Goal: Information Seeking & Learning: Learn about a topic

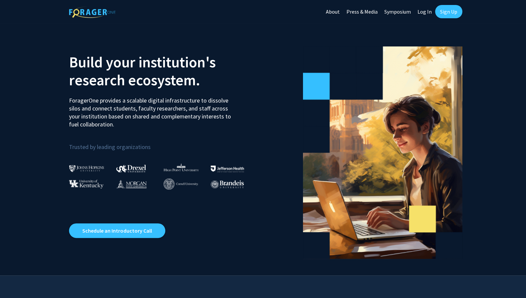
click at [424, 8] on link "Log In" at bounding box center [424, 11] width 21 height 23
select select
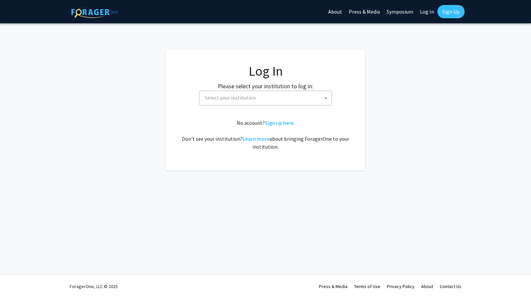
click at [253, 93] on span "Select your institution" at bounding box center [266, 98] width 129 height 14
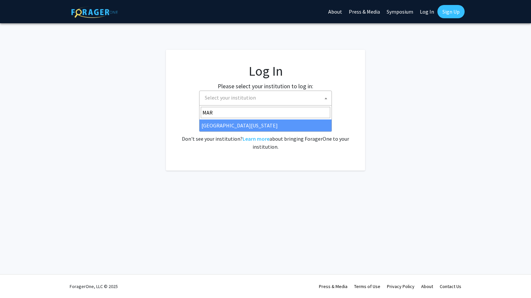
type input "MAR"
select select "31"
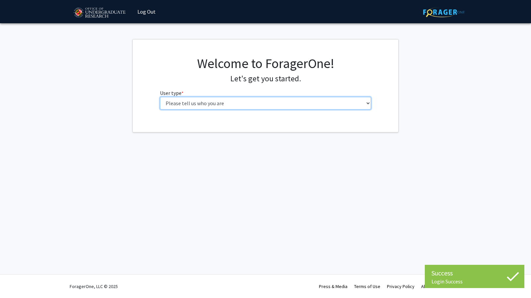
click at [292, 100] on select "Please tell us who you are Undergraduate Student Master's Student Doctoral Cand…" at bounding box center [265, 103] width 211 height 13
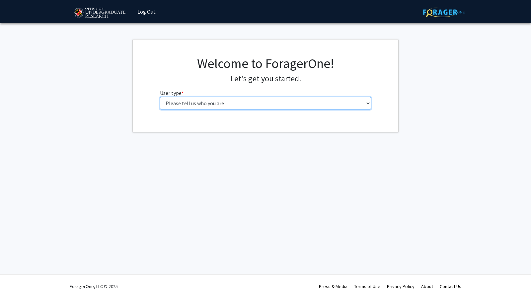
select select "1: undergrad"
click at [160, 97] on select "Please tell us who you are Undergraduate Student Master's Student Doctoral Cand…" at bounding box center [265, 103] width 211 height 13
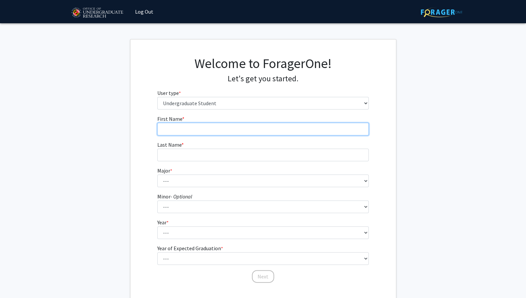
click at [244, 130] on input "First Name * required" at bounding box center [262, 129] width 211 height 13
type input "Sienna"
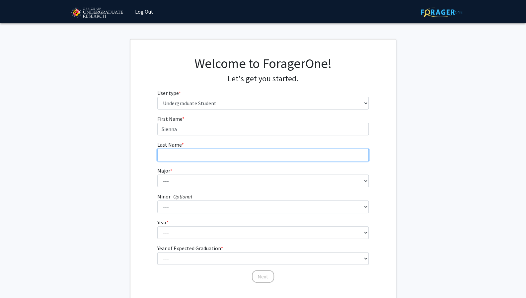
type input "Hoefer"
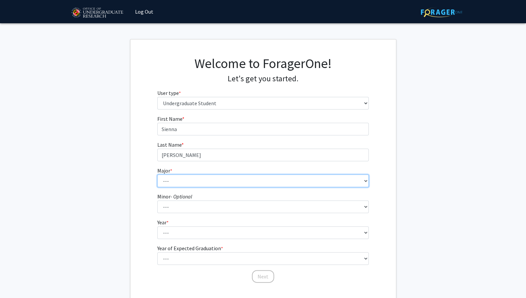
click at [202, 180] on select "--- Accounting Aerospace Engineering African American and Africana Studies Agri…" at bounding box center [262, 180] width 211 height 13
select select "74: 2375"
click at [157, 174] on select "--- Accounting Aerospace Engineering African American and Africana Studies Agri…" at bounding box center [262, 180] width 211 height 13
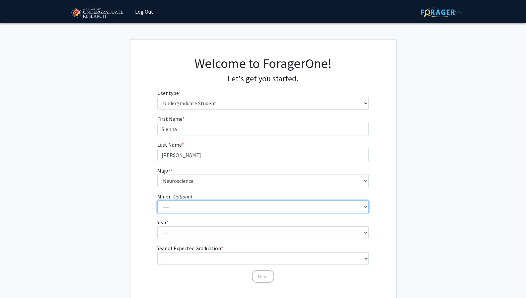
click at [184, 203] on select "--- Actuarial Mathematics Advanced Cybersecurity Experience for Students Africa…" at bounding box center [262, 206] width 211 height 13
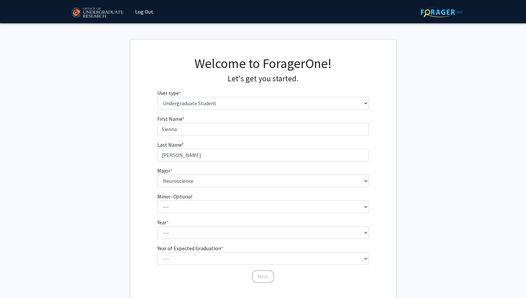
click at [134, 195] on div "First Name * required Sienna Last Name * required Hoefer Major * required --- A…" at bounding box center [262, 199] width 265 height 168
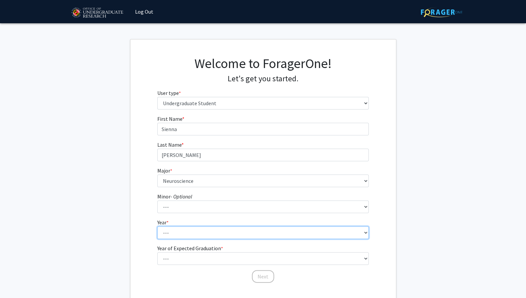
click at [179, 226] on select "--- First-year Sophomore Junior Senior Postbaccalaureate Certificate" at bounding box center [262, 232] width 211 height 13
select select "3: junior"
click at [157, 226] on select "--- First-year Sophomore Junior Senior Postbaccalaureate Certificate" at bounding box center [262, 232] width 211 height 13
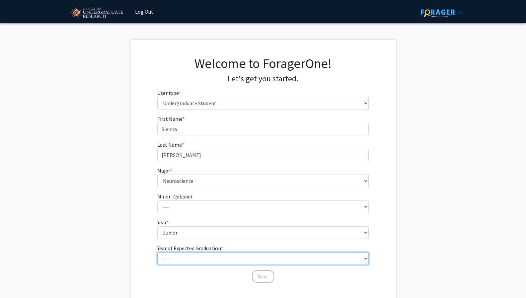
click at [192, 256] on select "--- 2025 2026 2027 2028 2029 2030 2031 2032 2033 2034" at bounding box center [262, 258] width 211 height 13
select select "3: 2027"
click at [157, 252] on select "--- 2025 2026 2027 2028 2029 2030 2031 2032 2033 2034" at bounding box center [262, 258] width 211 height 13
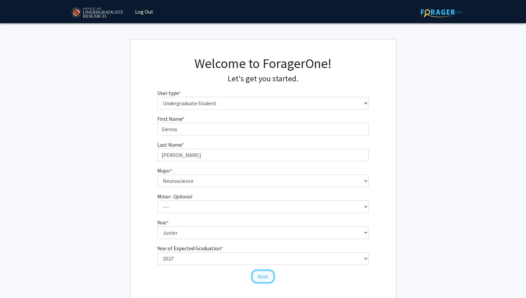
click at [263, 278] on button "Next" at bounding box center [263, 276] width 22 height 13
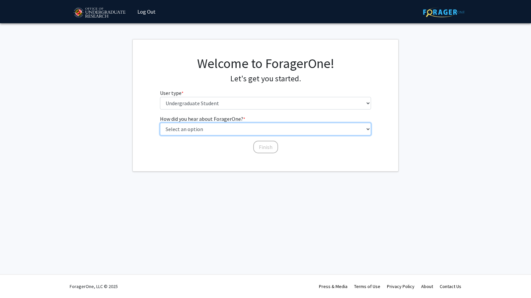
click at [218, 131] on select "Select an option Peer/student recommendation Faculty/staff recommendation Unive…" at bounding box center [265, 129] width 211 height 13
select select "3: university_website"
click at [160, 123] on select "Select an option Peer/student recommendation Faculty/staff recommendation Unive…" at bounding box center [265, 129] width 211 height 13
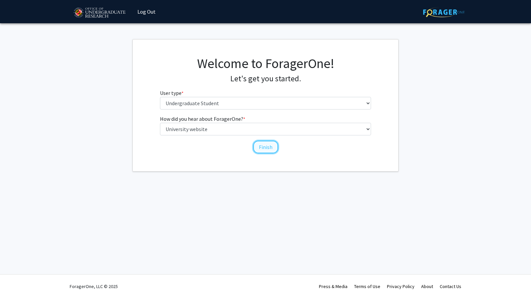
click at [255, 149] on button "Finish" at bounding box center [265, 147] width 25 height 13
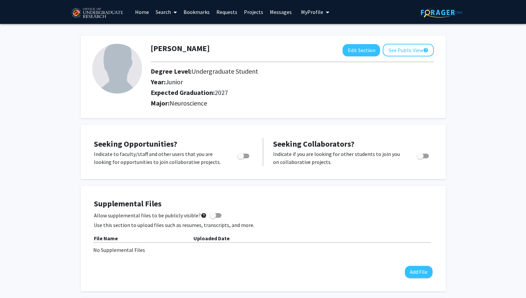
click at [171, 10] on span at bounding box center [174, 12] width 6 height 23
click at [144, 12] on link "Home" at bounding box center [142, 11] width 21 height 23
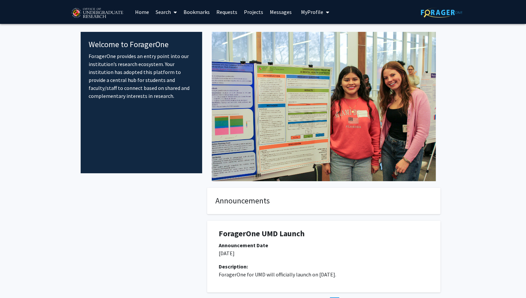
click at [252, 13] on link "Projects" at bounding box center [253, 11] width 26 height 23
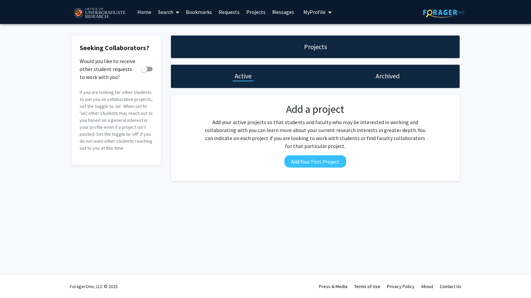
click at [170, 9] on link "Search" at bounding box center [169, 11] width 28 height 23
click at [178, 30] on span "Faculty/Staff" at bounding box center [179, 30] width 49 height 13
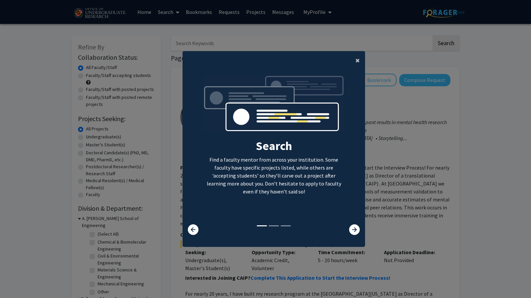
click at [355, 61] on span "×" at bounding box center [357, 60] width 4 height 10
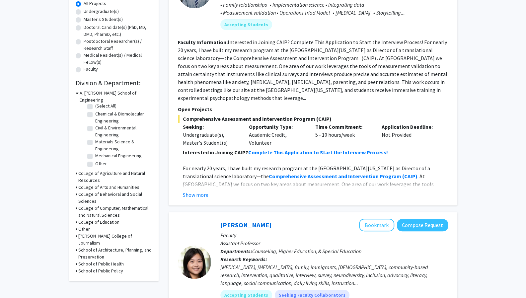
scroll to position [126, 0]
click at [124, 190] on h3 "College of Behavioral and Social Sciences" at bounding box center [115, 197] width 74 height 14
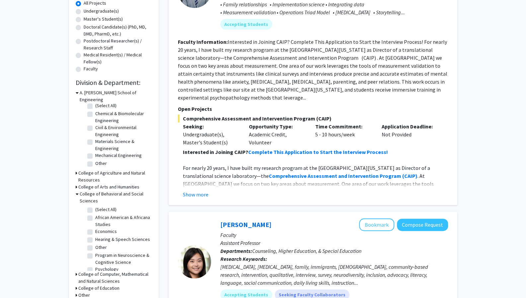
scroll to position [11, 0]
click at [95, 247] on label "Program in Neuroscience & Cognitive Science" at bounding box center [122, 254] width 55 height 14
click at [95, 247] on input "Program in Neuroscience & Cognitive Science" at bounding box center [97, 249] width 4 height 4
checkbox input "true"
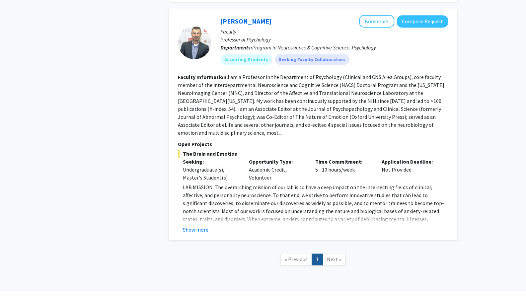
scroll to position [401, 0]
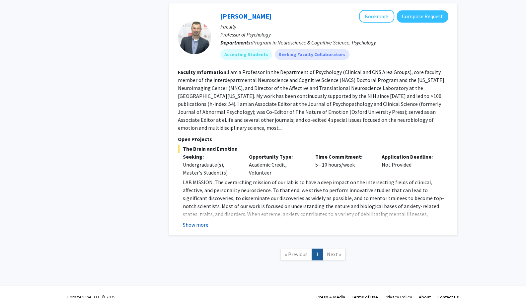
click at [194, 221] on button "Show more" at bounding box center [196, 225] width 26 height 8
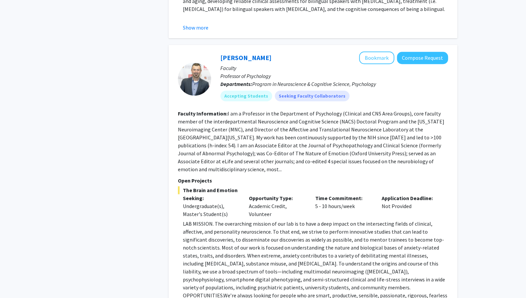
scroll to position [331, 0]
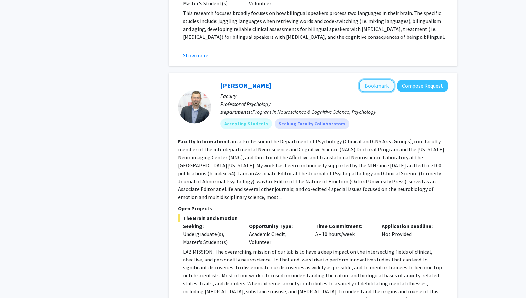
click at [371, 86] on button "Bookmark" at bounding box center [376, 85] width 35 height 13
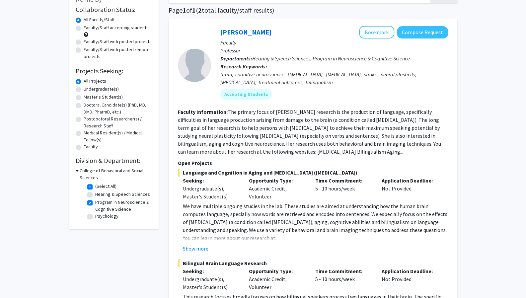
scroll to position [46, 0]
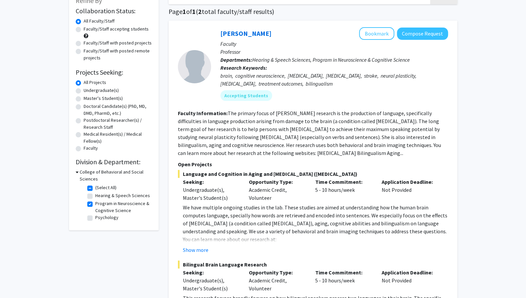
click at [95, 218] on label "Psychology" at bounding box center [106, 217] width 23 height 7
click at [95, 218] on input "Psychology" at bounding box center [97, 216] width 4 height 4
checkbox input "true"
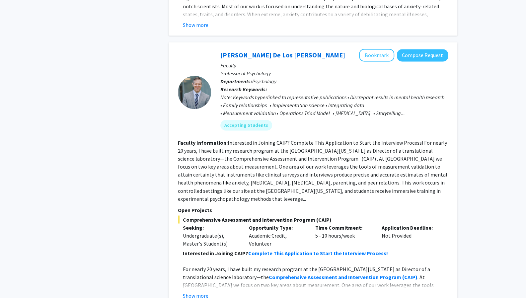
scroll to position [604, 0]
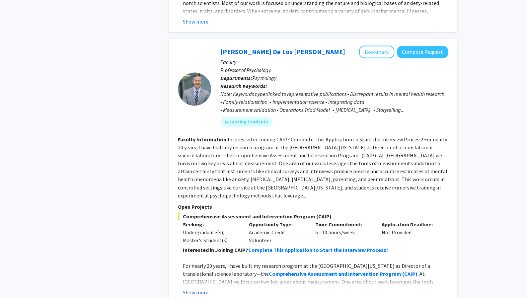
click at [198, 288] on button "Show more" at bounding box center [196, 292] width 26 height 8
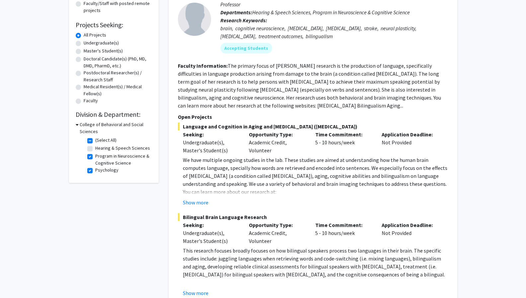
scroll to position [92, 0]
